Goal: Task Accomplishment & Management: Manage account settings

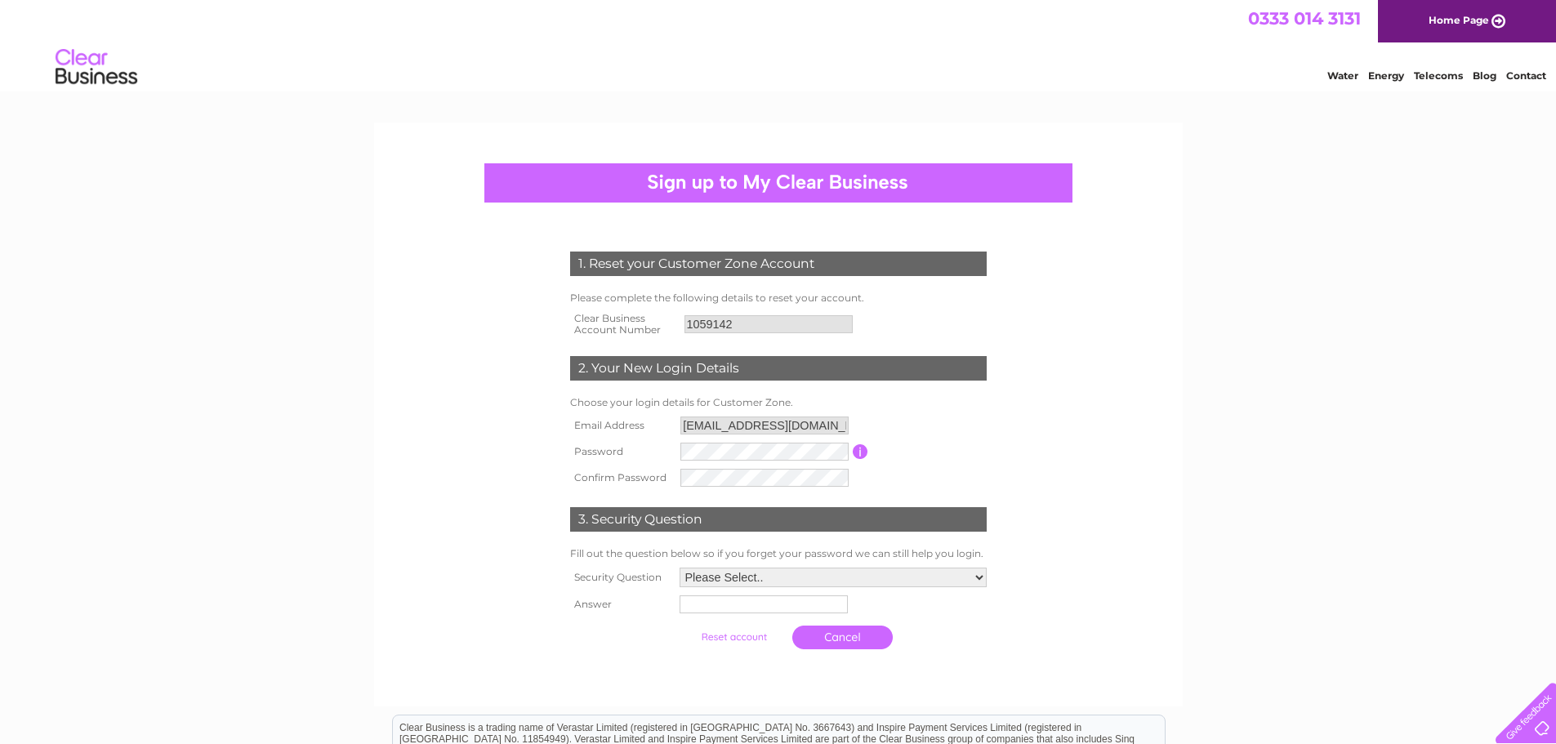
click at [721, 466] on td at bounding box center [764, 478] width 176 height 26
click at [724, 578] on select "Please Select.. In what town or city was your first job? In what town or city d…" at bounding box center [832, 578] width 309 height 21
click at [655, 432] on tbody "Email Address info@thedentureclinic.uk Password Password must be at least 6 cha…" at bounding box center [778, 453] width 425 height 80
click at [739, 578] on select "Please Select.. In what town or city was your first job? In what town or city d…" at bounding box center [833, 579] width 307 height 20
select select "1"
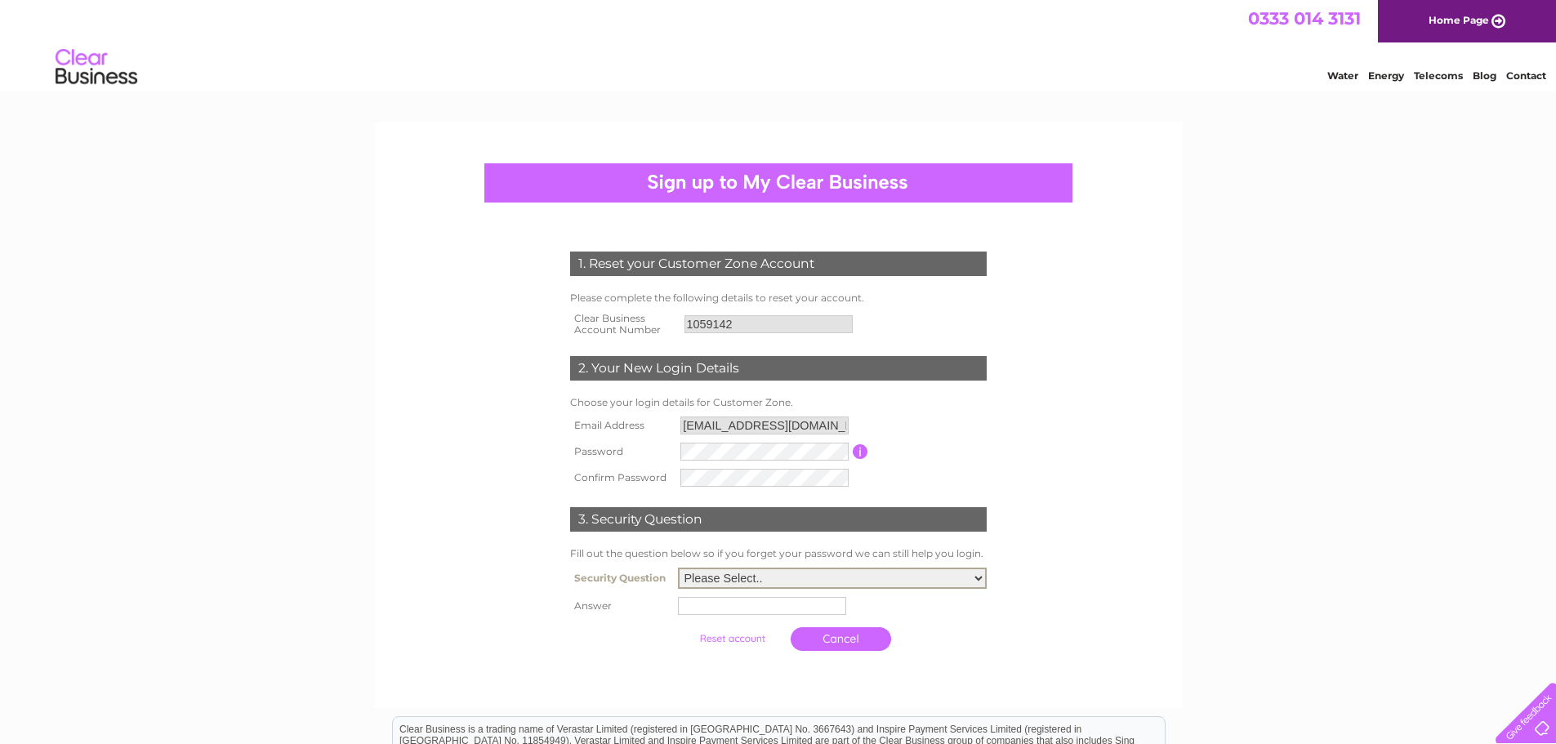
click at [678, 569] on select "Please Select.. In what town or city was your first job? In what town or city d…" at bounding box center [832, 578] width 309 height 21
click at [770, 613] on input "text" at bounding box center [765, 605] width 170 height 20
type input "B"
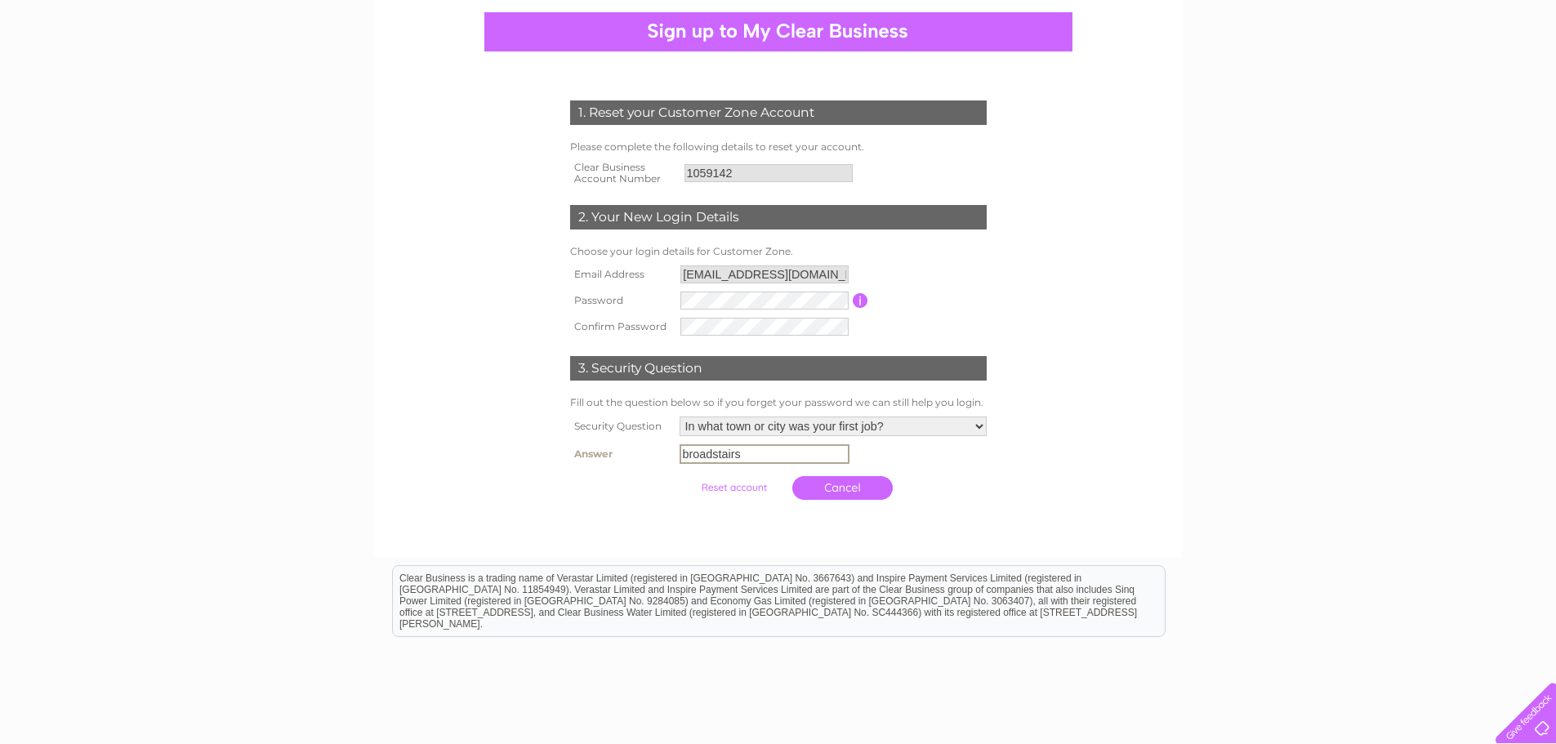
scroll to position [163, 0]
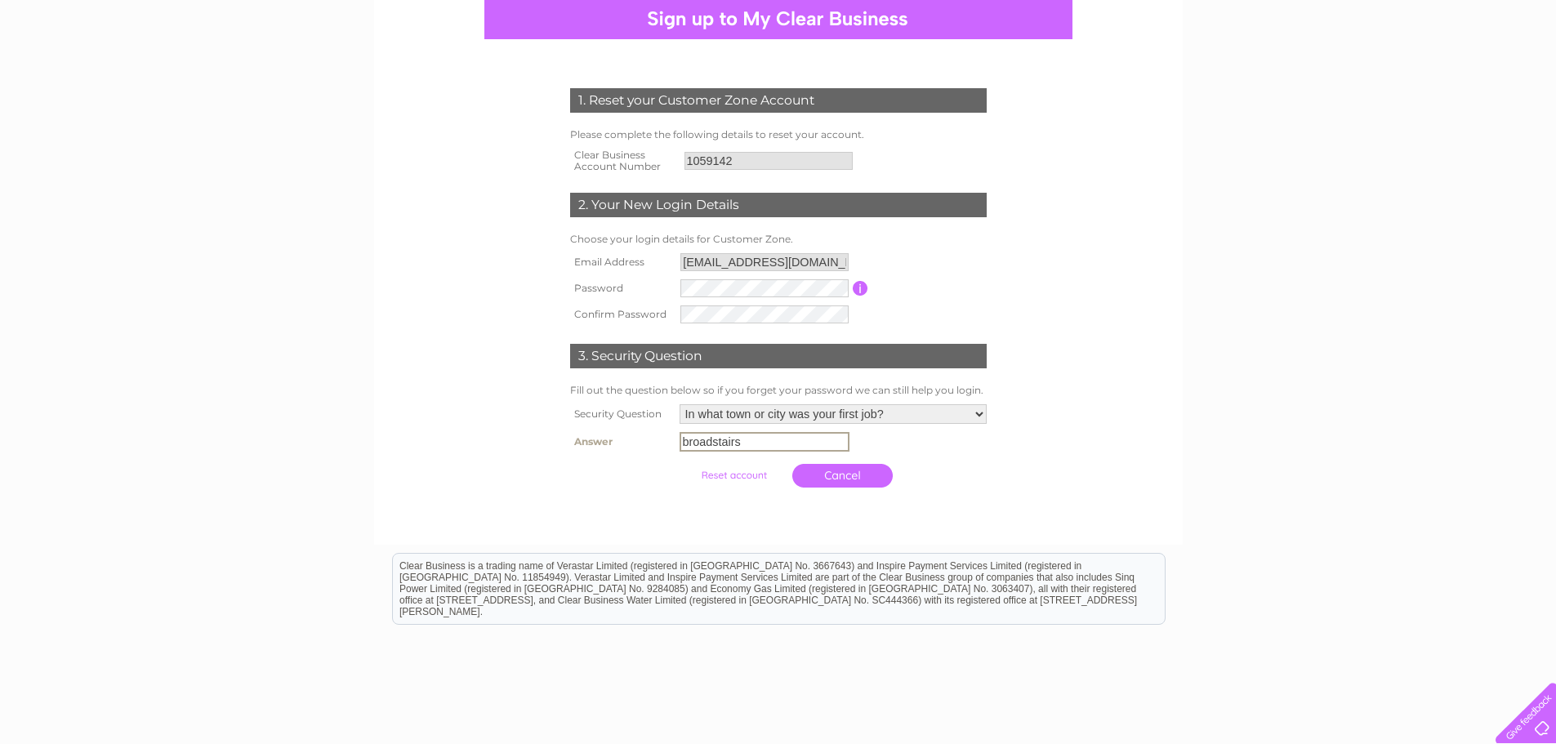
type input "broadstairs"
click at [734, 473] on input "submit" at bounding box center [734, 475] width 100 height 23
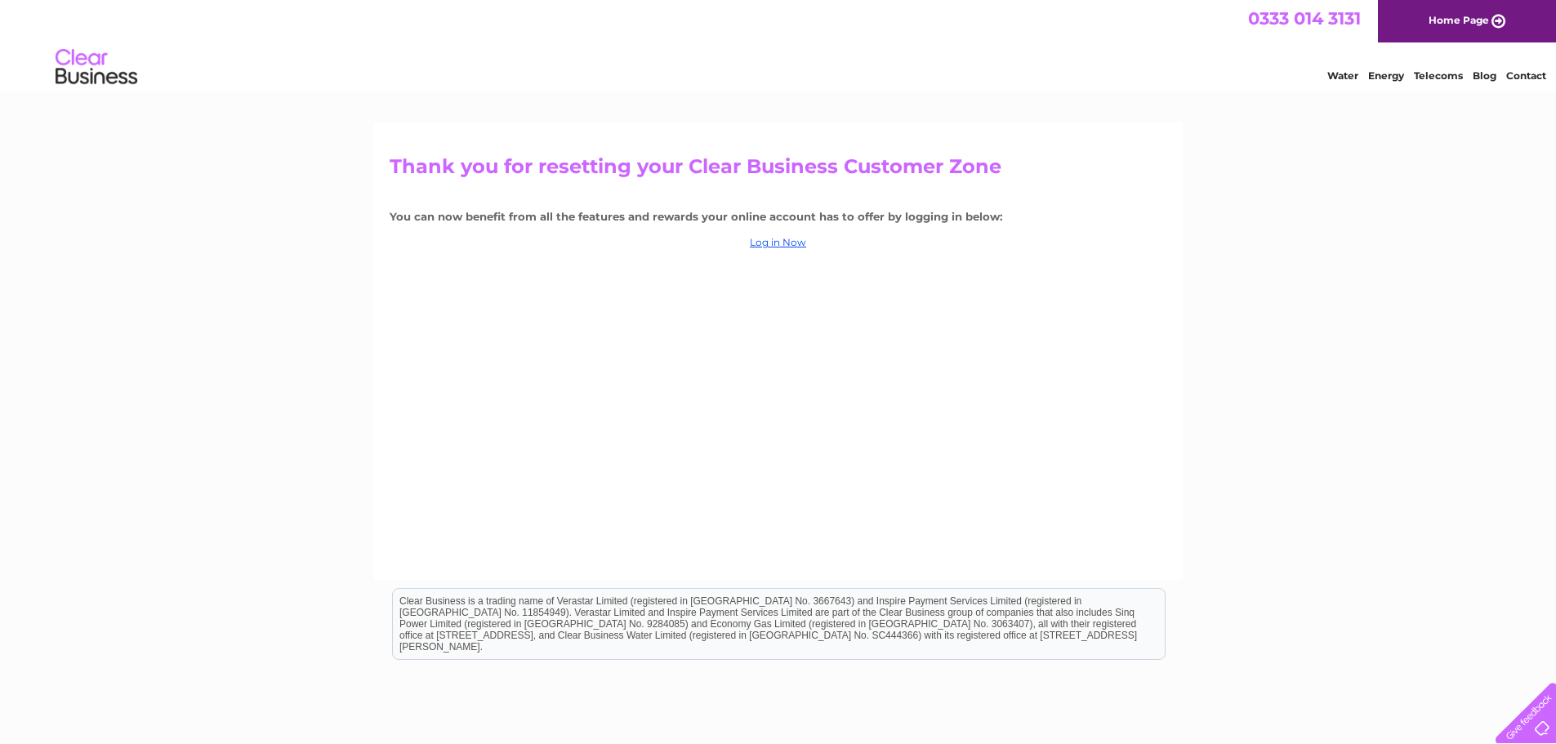
click at [766, 251] on div "Thank you for resetting your Clear Business Customer Zone You can now benefit f…" at bounding box center [778, 351] width 809 height 457
click at [769, 245] on link "Log in Now" at bounding box center [778, 242] width 56 height 12
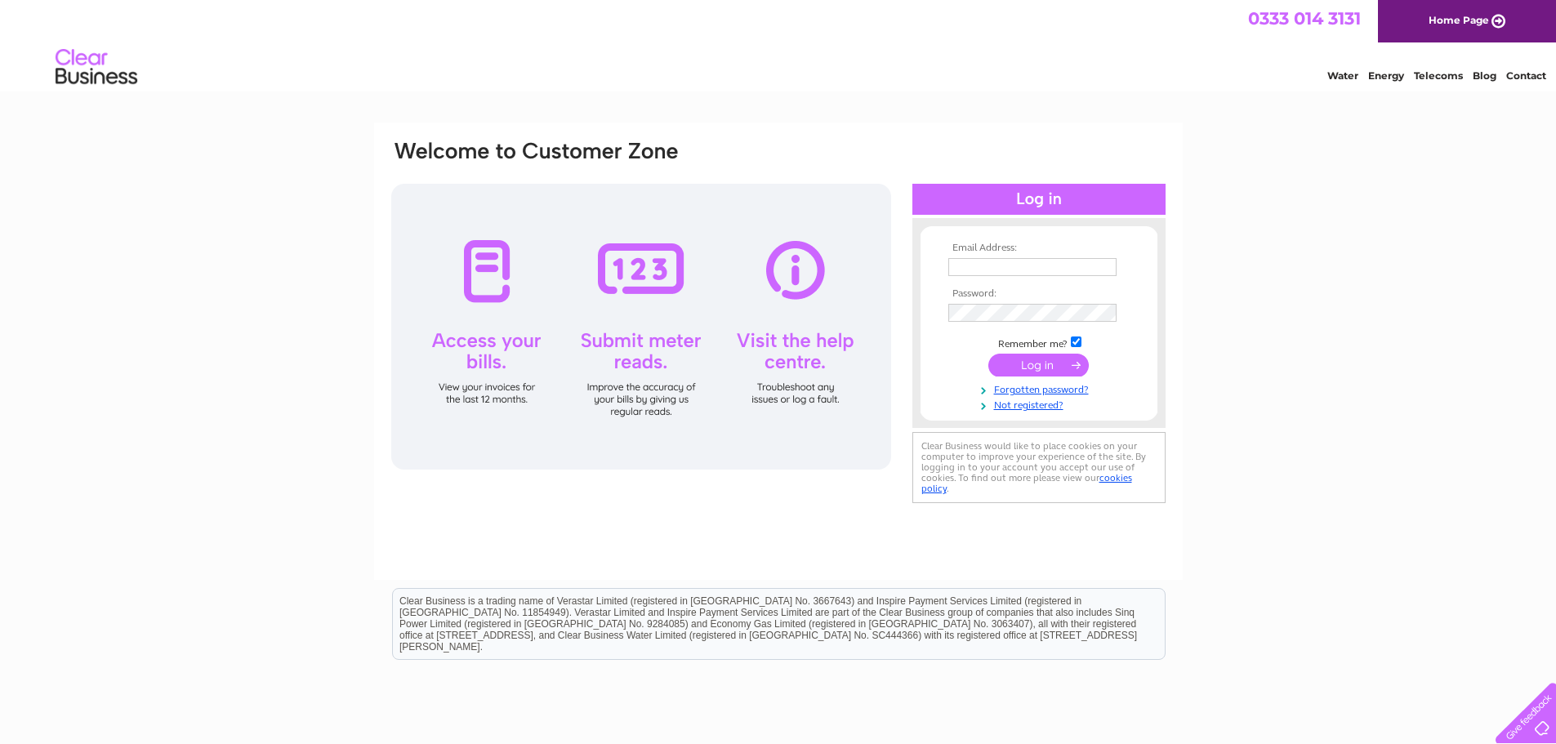
type input "info@thedentureclinic.uk"
click at [1038, 365] on input "submit" at bounding box center [1038, 365] width 100 height 23
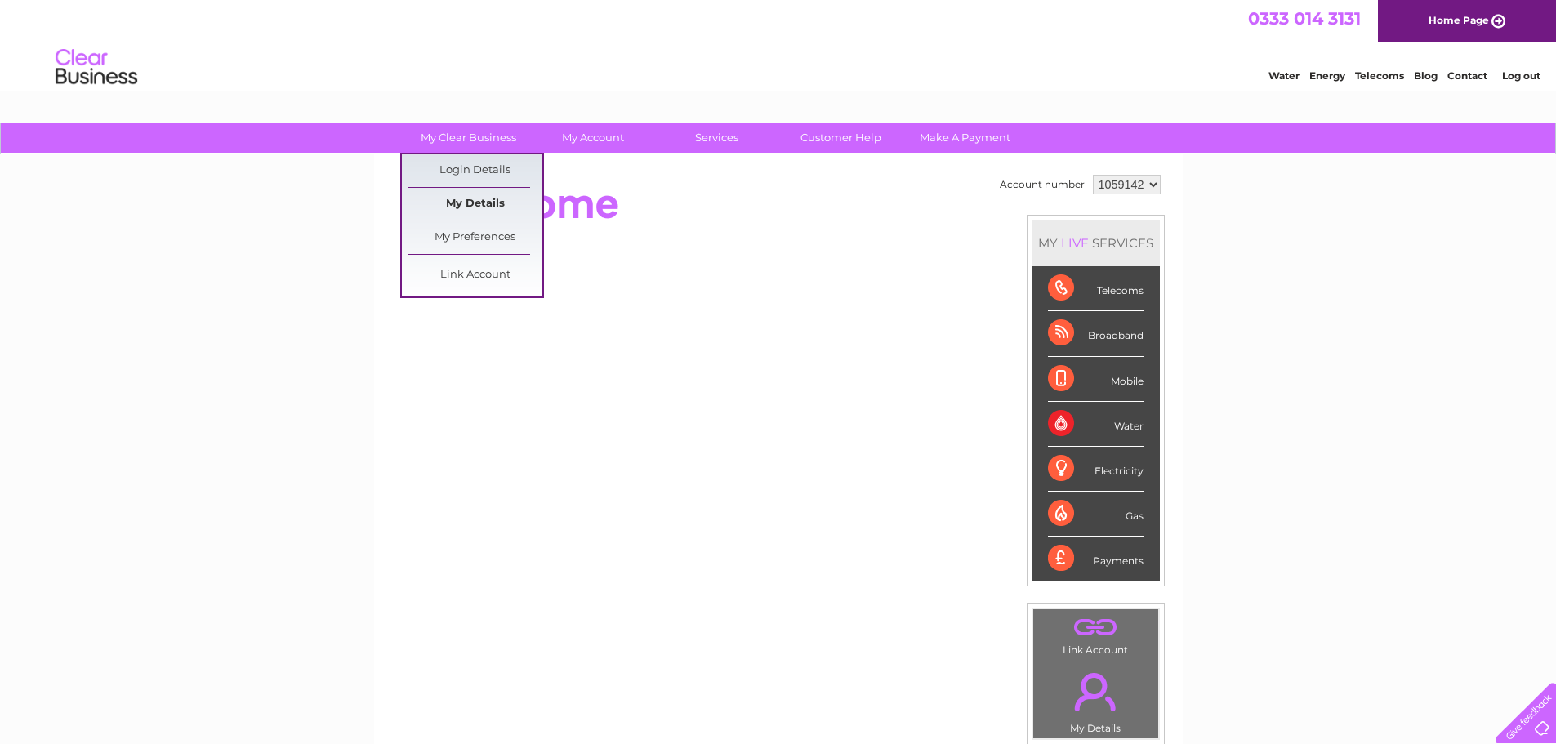
click at [461, 198] on link "My Details" at bounding box center [475, 204] width 135 height 33
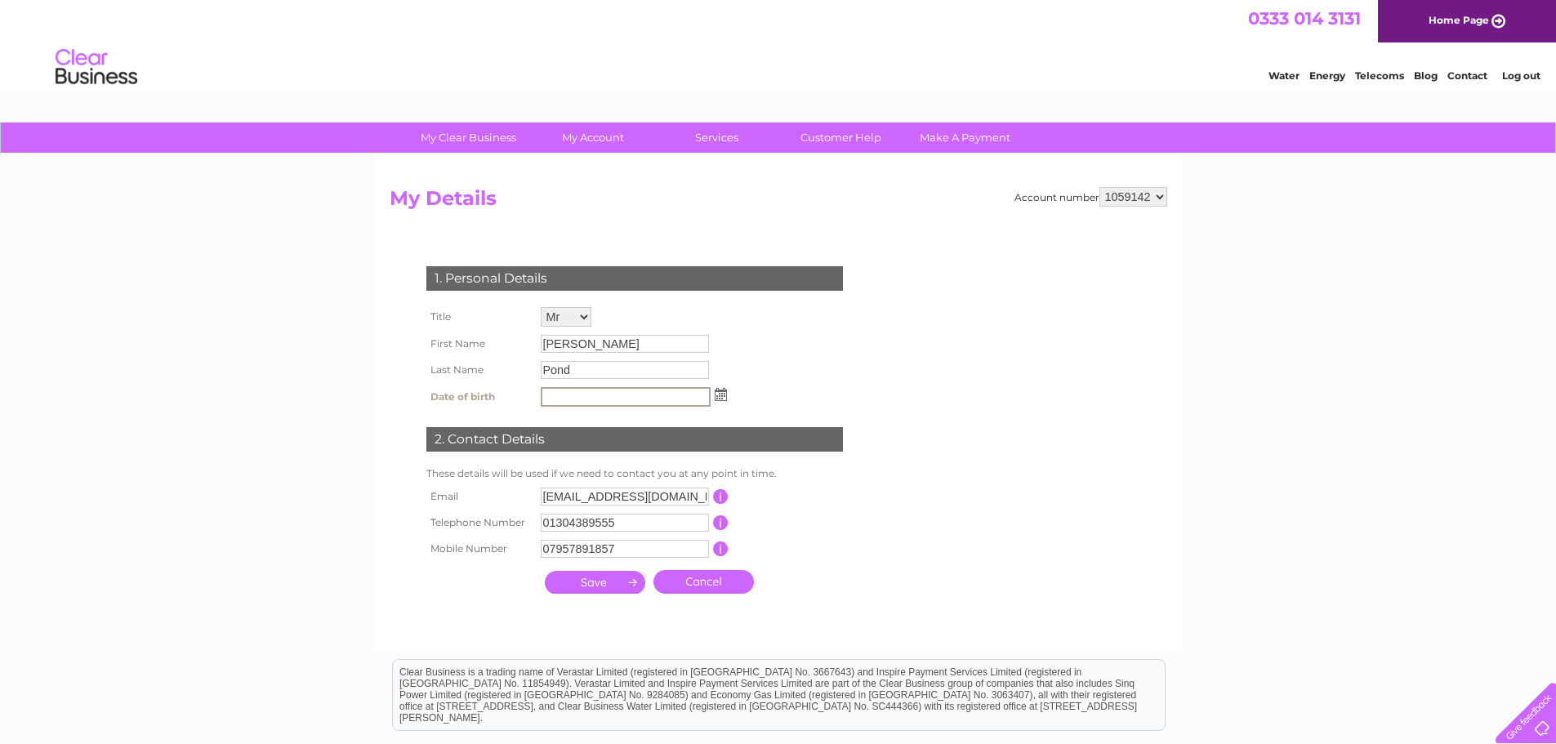
click at [604, 390] on input "text" at bounding box center [626, 397] width 170 height 20
click at [796, 370] on div "1. Personal Details Title Mr Mrs Ms Miss Dr Rev Prof Other First Name Michael L…" at bounding box center [638, 426] width 497 height 352
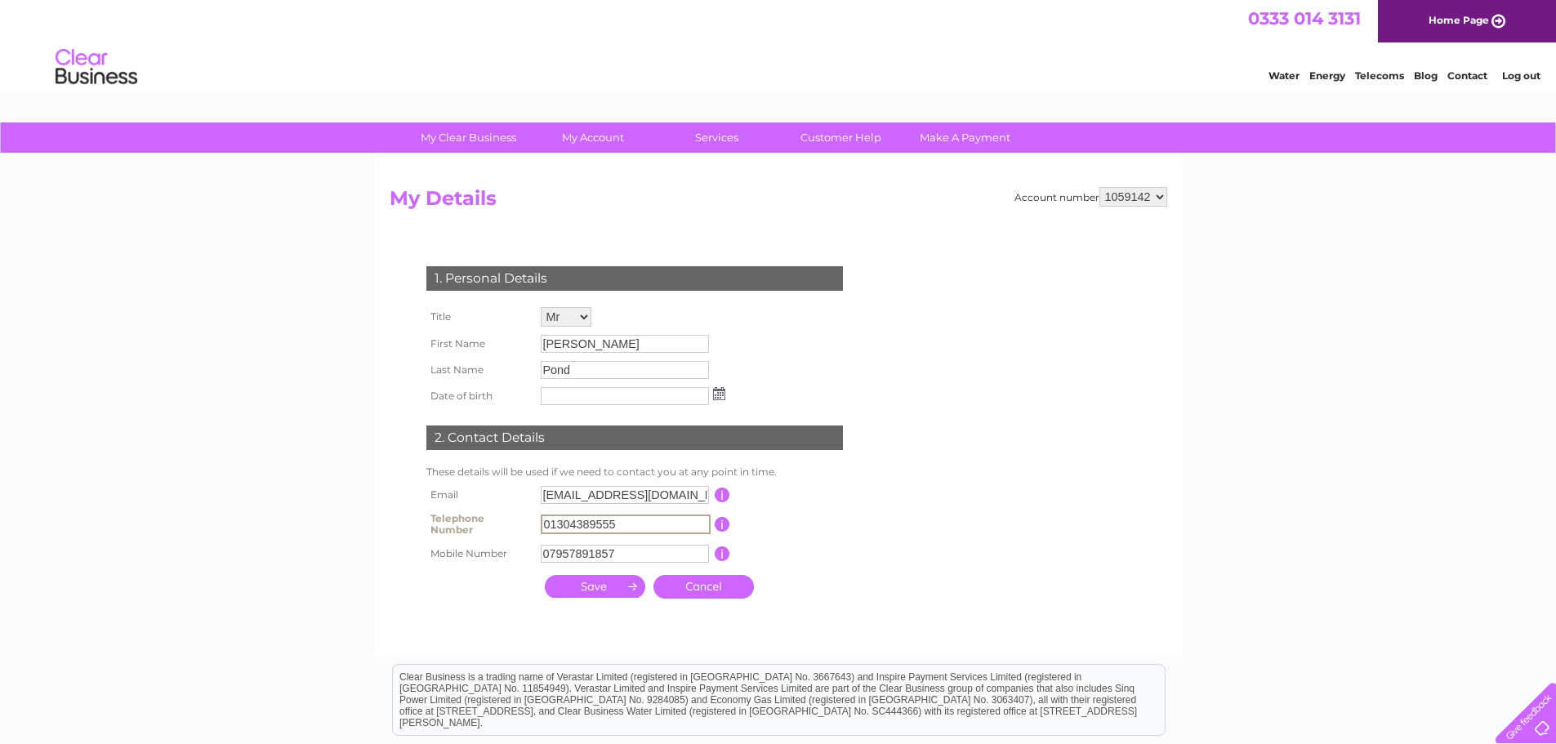
drag, startPoint x: 626, startPoint y: 515, endPoint x: 493, endPoint y: 509, distance: 133.3
click at [493, 509] on tr "Telephone Number 01304389555 This should be a valid landline telephone number s…" at bounding box center [641, 524] width 439 height 33
type input "01843600789"
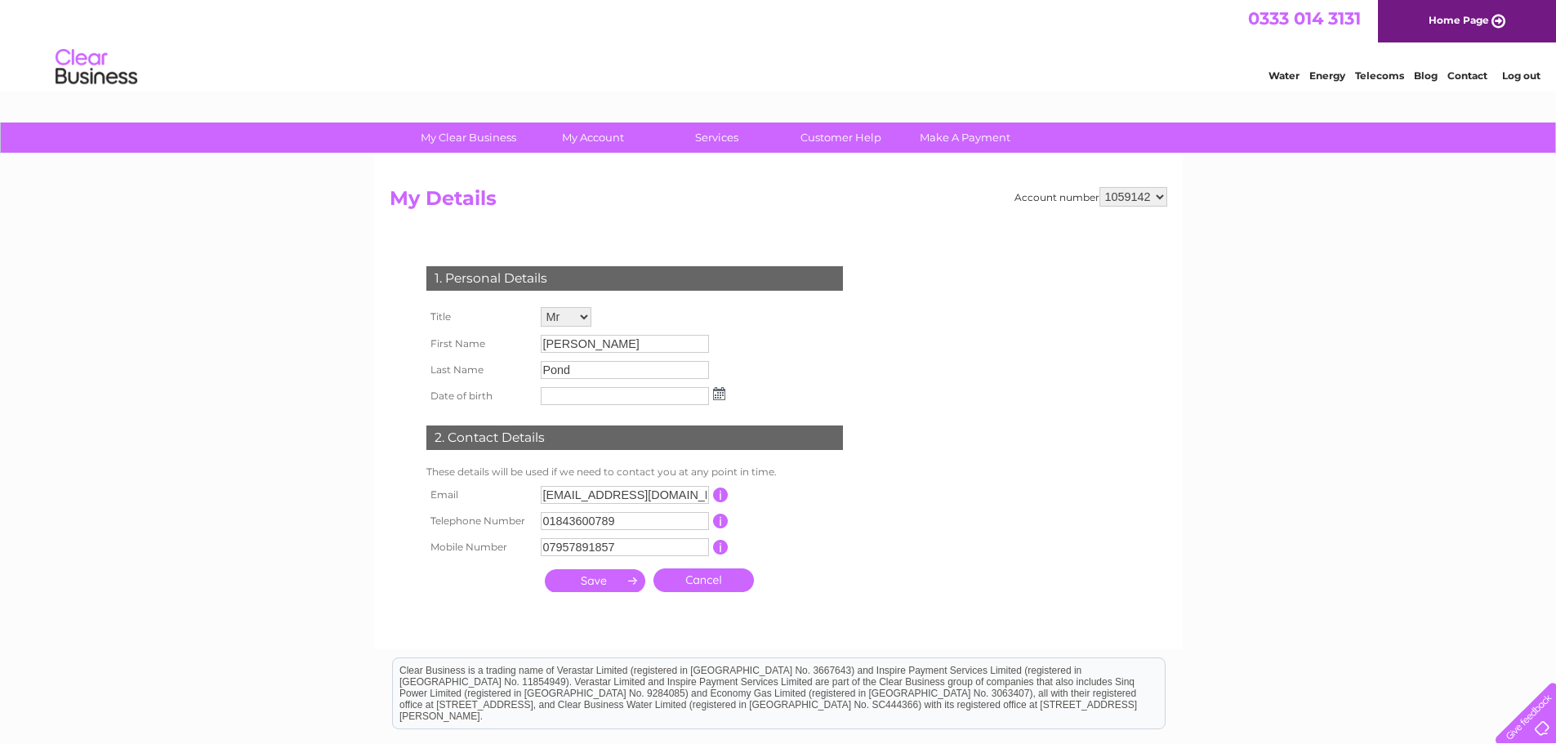
click at [841, 545] on td "This should be a valid mobile number starting with 07 and be at least 10 charac…" at bounding box center [794, 547] width 131 height 26
click at [569, 584] on input "submit" at bounding box center [595, 580] width 100 height 23
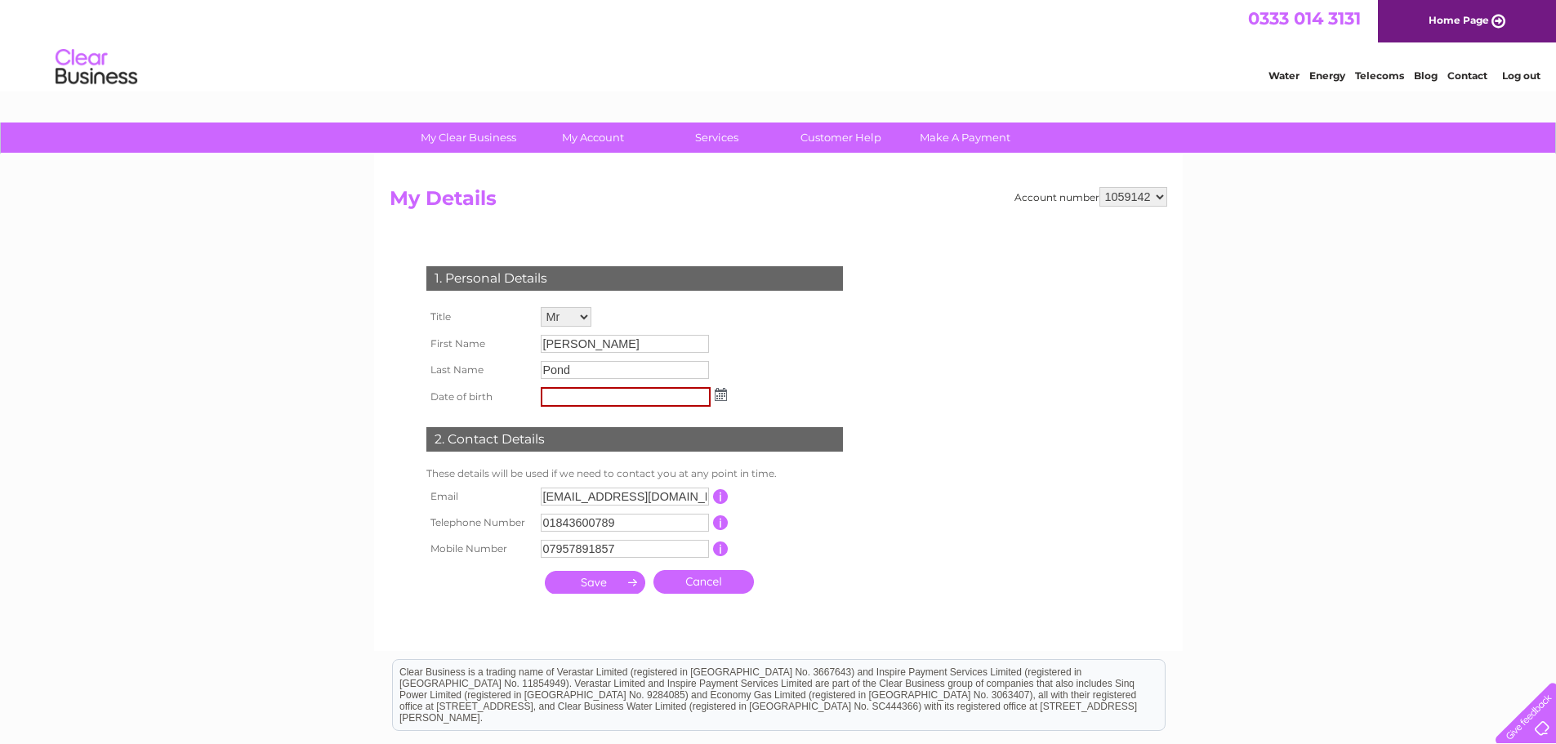
click at [602, 576] on input "submit" at bounding box center [595, 582] width 100 height 23
click at [574, 397] on input "text" at bounding box center [626, 397] width 170 height 20
click at [1165, 203] on select "1059142" at bounding box center [1133, 197] width 68 height 20
click at [1182, 199] on div "Account number 1059142 My Details 1. Personal Details Title Mr Mrs Ms Miss Dr R…" at bounding box center [778, 402] width 809 height 497
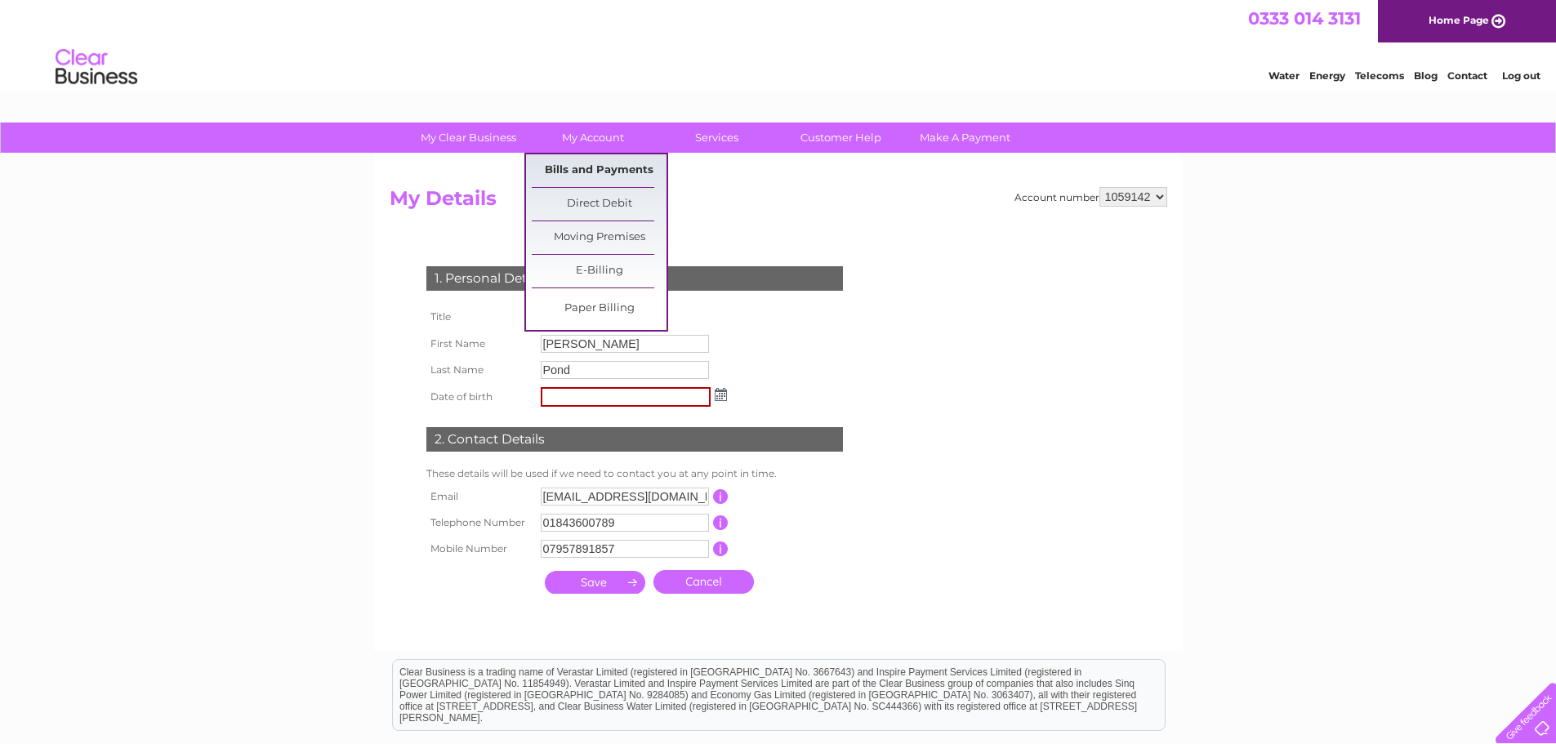
click at [569, 162] on link "Bills and Payments" at bounding box center [599, 170] width 135 height 33
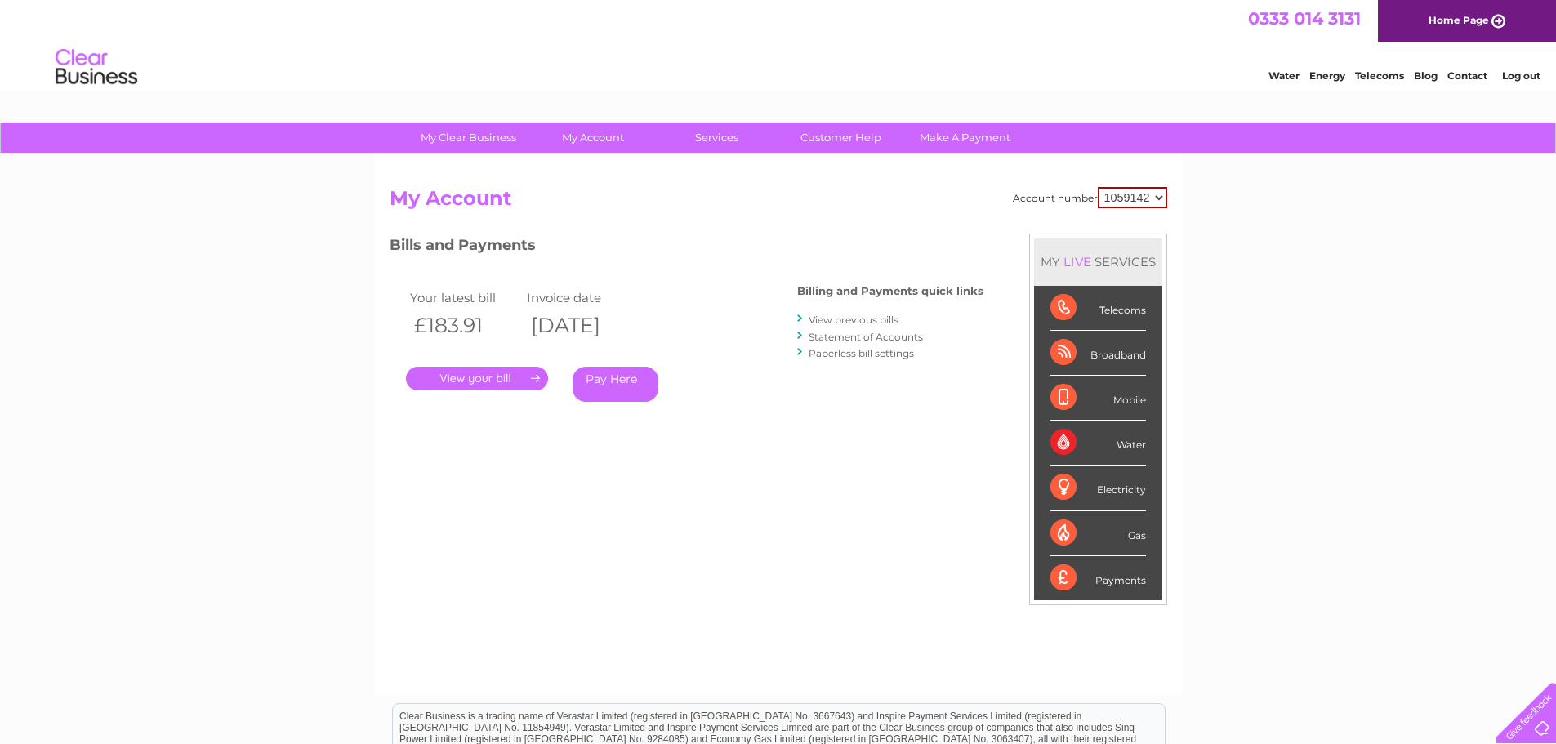
click at [478, 371] on link "." at bounding box center [477, 379] width 142 height 24
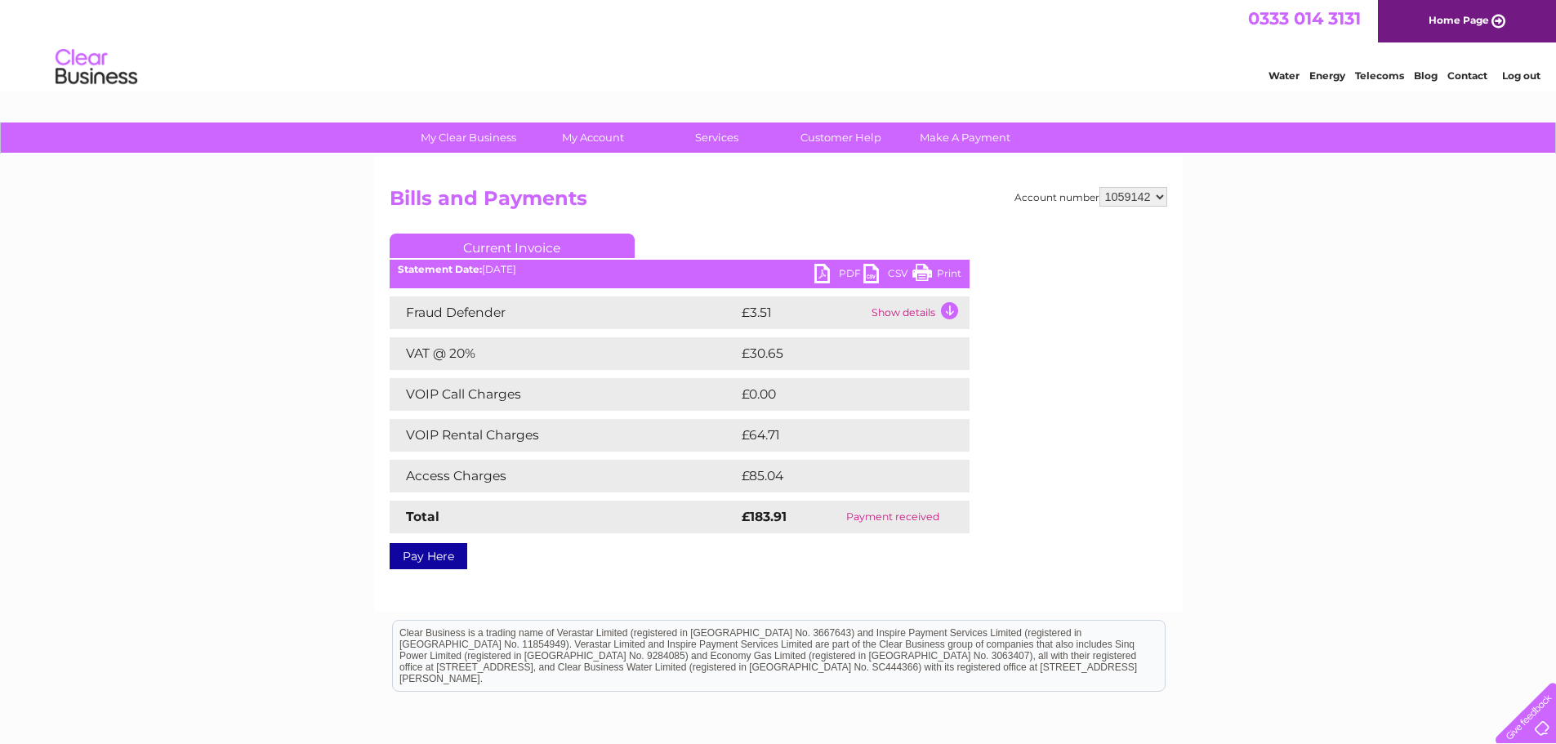
click at [830, 271] on link "PDF" at bounding box center [838, 276] width 49 height 24
click at [837, 275] on link "PDF" at bounding box center [838, 276] width 49 height 24
